Goal: Book appointment/travel/reservation

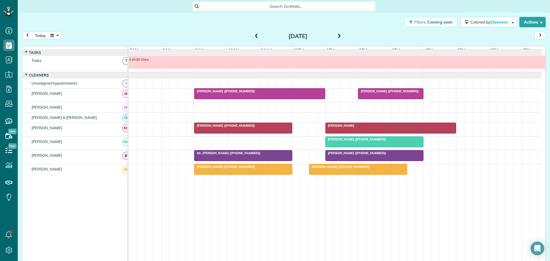
scroll to position [4, 0]
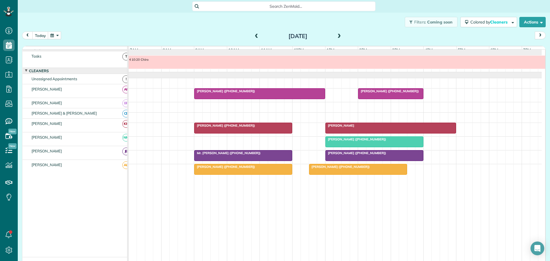
click at [255, 36] on span at bounding box center [257, 36] width 6 height 5
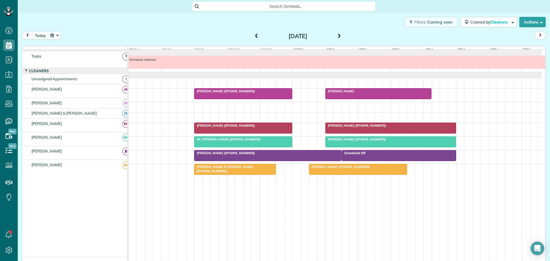
click at [255, 36] on span at bounding box center [257, 36] width 6 height 5
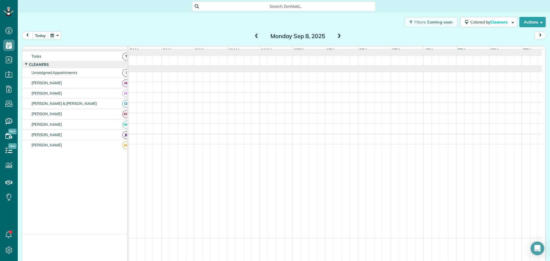
scroll to position [0, 0]
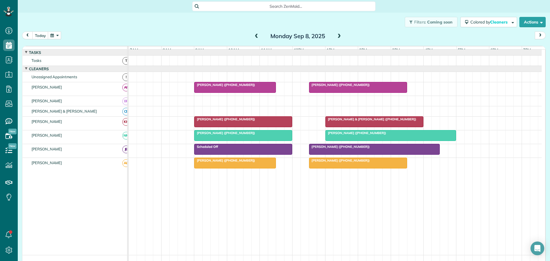
click at [338, 34] on span at bounding box center [339, 36] width 6 height 5
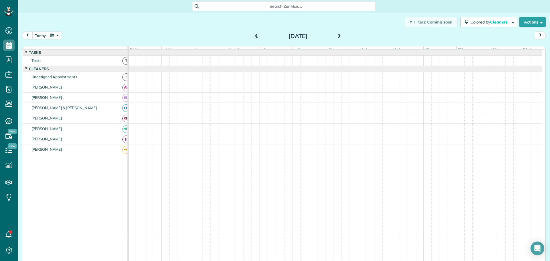
scroll to position [4, 0]
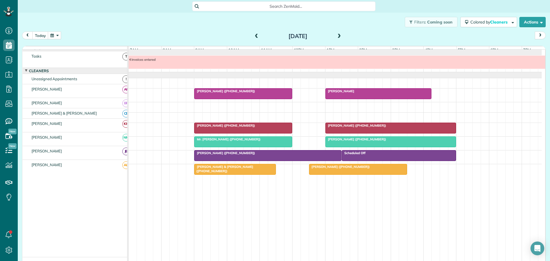
click at [338, 34] on span at bounding box center [339, 36] width 6 height 5
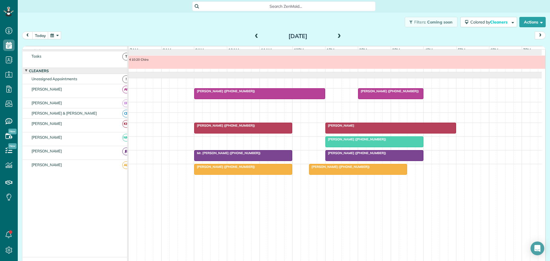
click at [338, 34] on span at bounding box center [339, 36] width 6 height 5
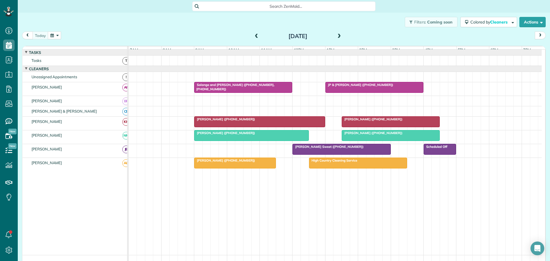
click at [60, 34] on button "button" at bounding box center [54, 36] width 13 height 8
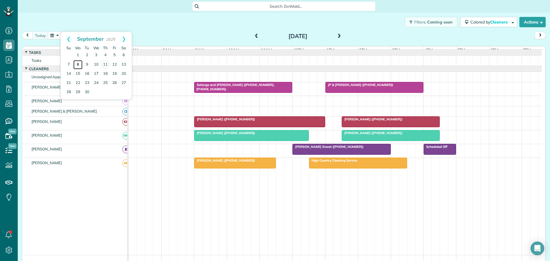
click at [76, 64] on link "8" at bounding box center [77, 64] width 9 height 9
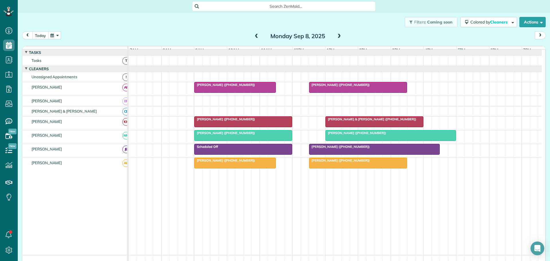
click at [40, 35] on button "today" at bounding box center [40, 36] width 16 height 8
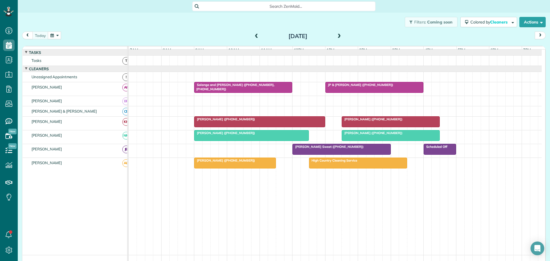
click at [338, 35] on span at bounding box center [339, 36] width 6 height 5
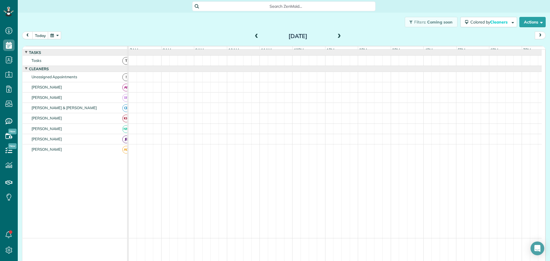
scroll to position [4, 0]
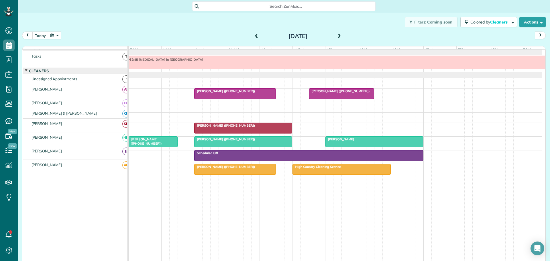
click at [254, 34] on span at bounding box center [257, 36] width 6 height 5
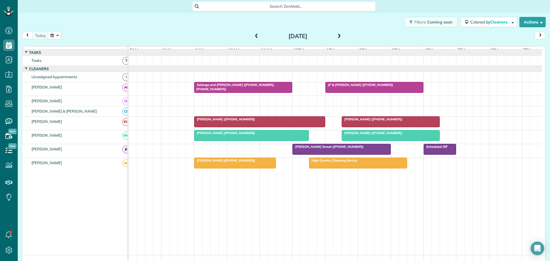
click at [220, 162] on span "[PERSON_NAME] ([PHONE_NUMBER])" at bounding box center [224, 160] width 61 height 4
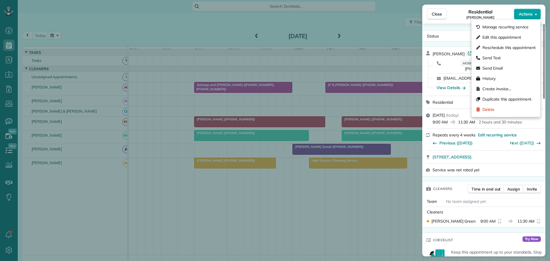
click at [530, 13] on span "Actions" at bounding box center [526, 14] width 14 height 6
click at [495, 37] on span "Edit this appointment" at bounding box center [502, 37] width 39 height 6
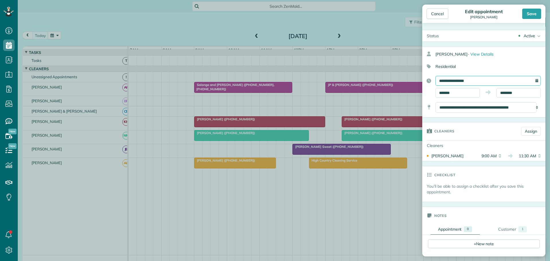
click at [447, 80] on input "**********" at bounding box center [488, 81] width 105 height 10
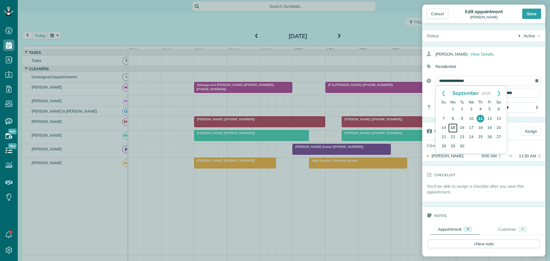
click at [455, 127] on link "15" at bounding box center [452, 127] width 9 height 9
type input "**********"
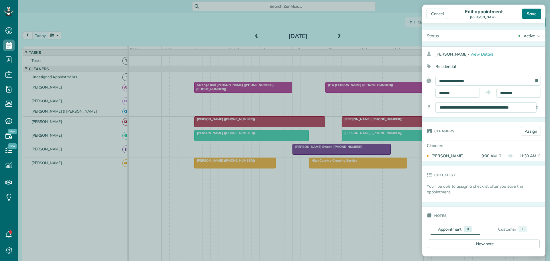
click at [535, 12] on div "Save" at bounding box center [531, 14] width 19 height 10
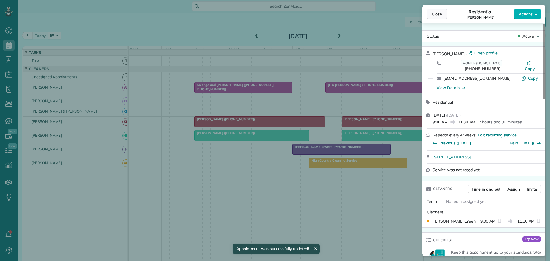
click at [435, 13] on span "Close" at bounding box center [437, 14] width 10 height 6
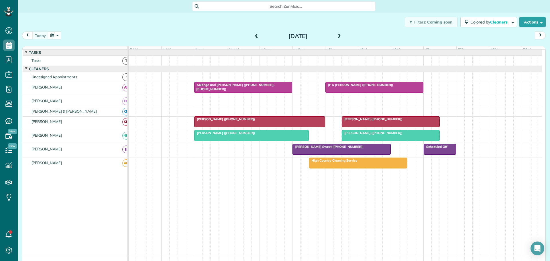
click at [351, 162] on span "High Country Cleaning Service" at bounding box center [333, 160] width 49 height 4
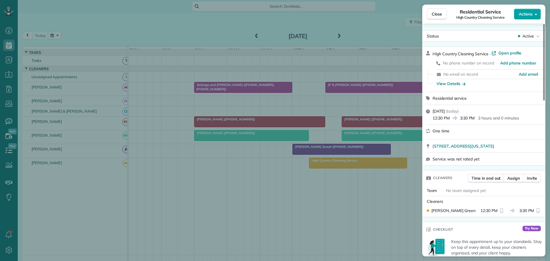
click at [528, 17] on button "Actions" at bounding box center [527, 14] width 27 height 11
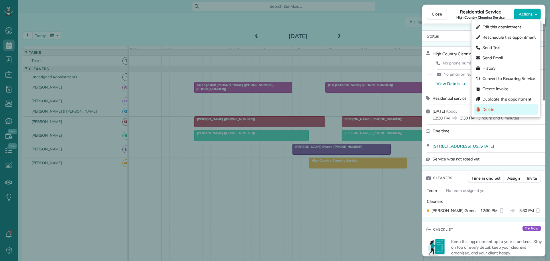
click at [487, 109] on span "Delete" at bounding box center [489, 110] width 12 height 6
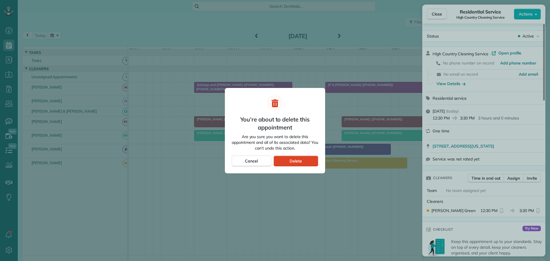
click at [291, 159] on span "Delete" at bounding box center [296, 161] width 12 height 6
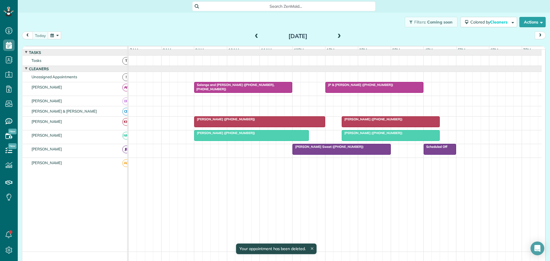
click at [336, 36] on span at bounding box center [339, 36] width 6 height 5
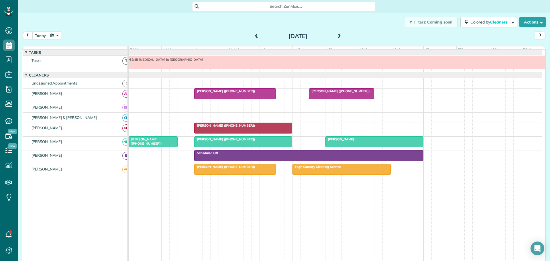
scroll to position [4, 0]
